Goal: Find specific page/section: Find specific page/section

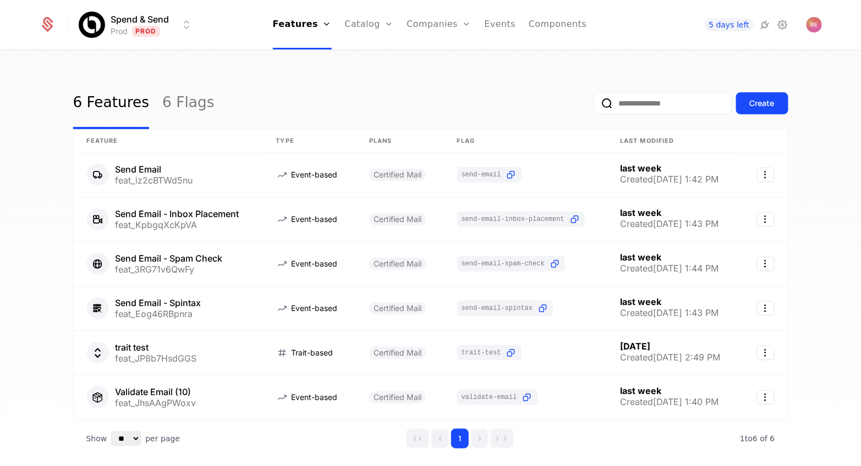
click at [471, 23] on ul "Features Features Flags Catalog Plans Add Ons Credits Configuration Companies C…" at bounding box center [430, 24] width 314 height 49
click at [494, 24] on link "Events" at bounding box center [499, 24] width 31 height 49
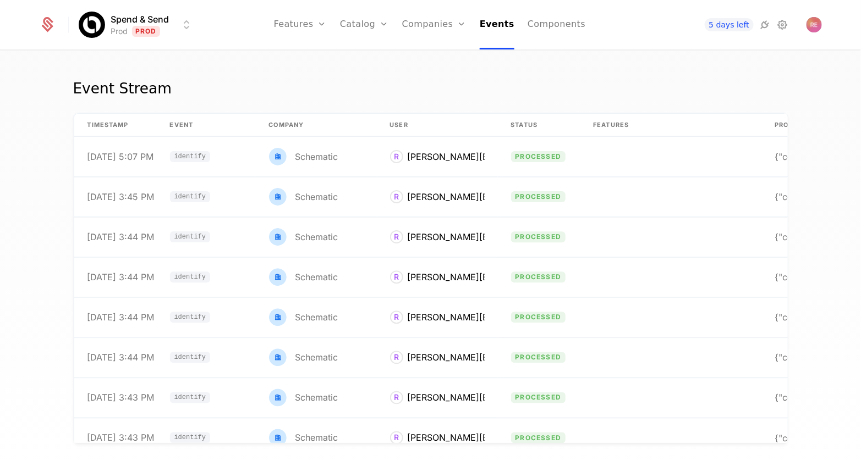
click at [656, 75] on div "Event Stream timestamp Event Company User Status Features Properties [DATE] 5:0…" at bounding box center [430, 262] width 861 height 422
